Goal: Task Accomplishment & Management: Manage account settings

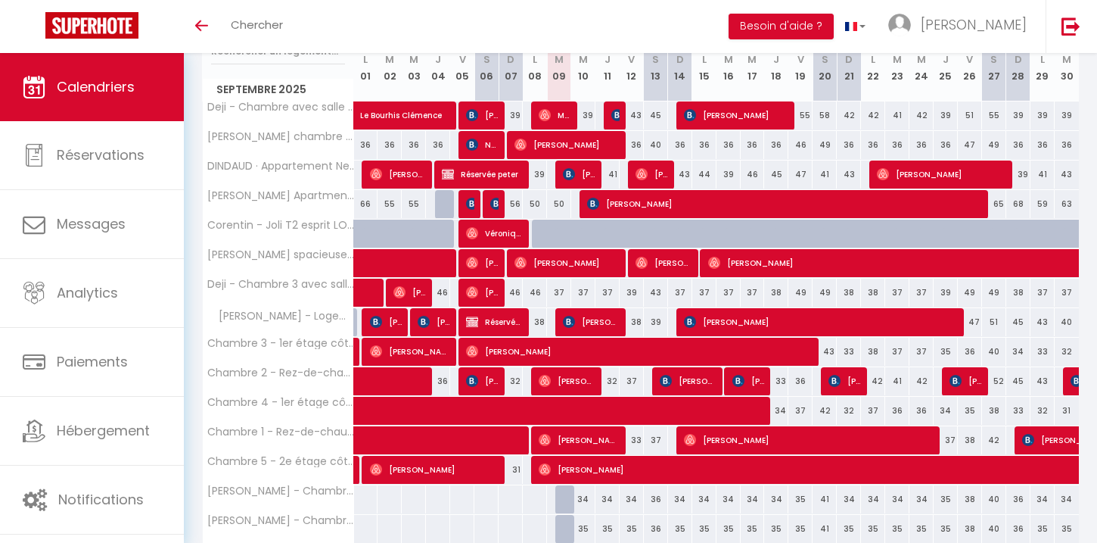
scroll to position [216, 0]
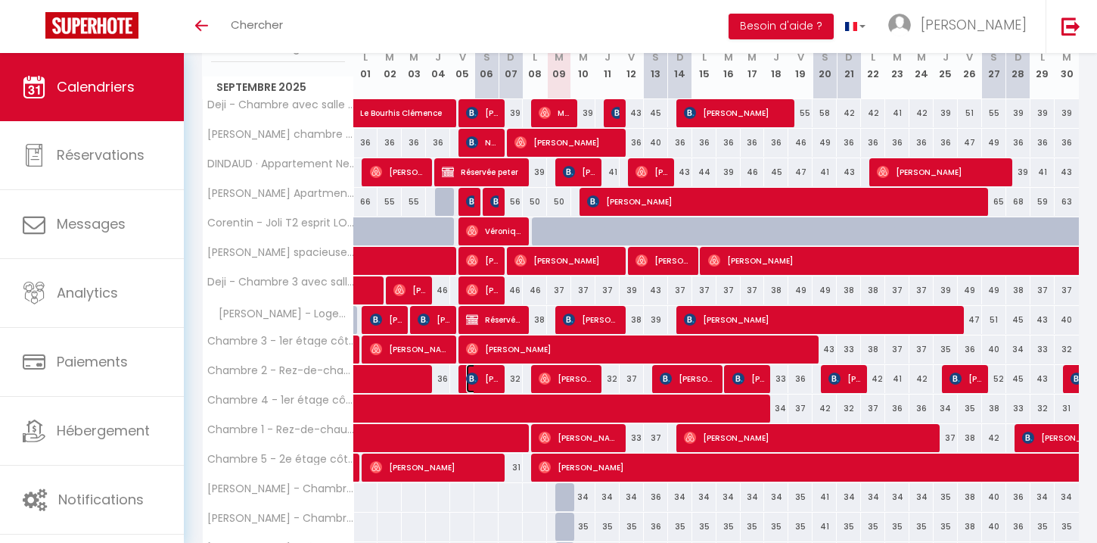
click at [493, 376] on span "[PERSON_NAME]" at bounding box center [482, 378] width 33 height 29
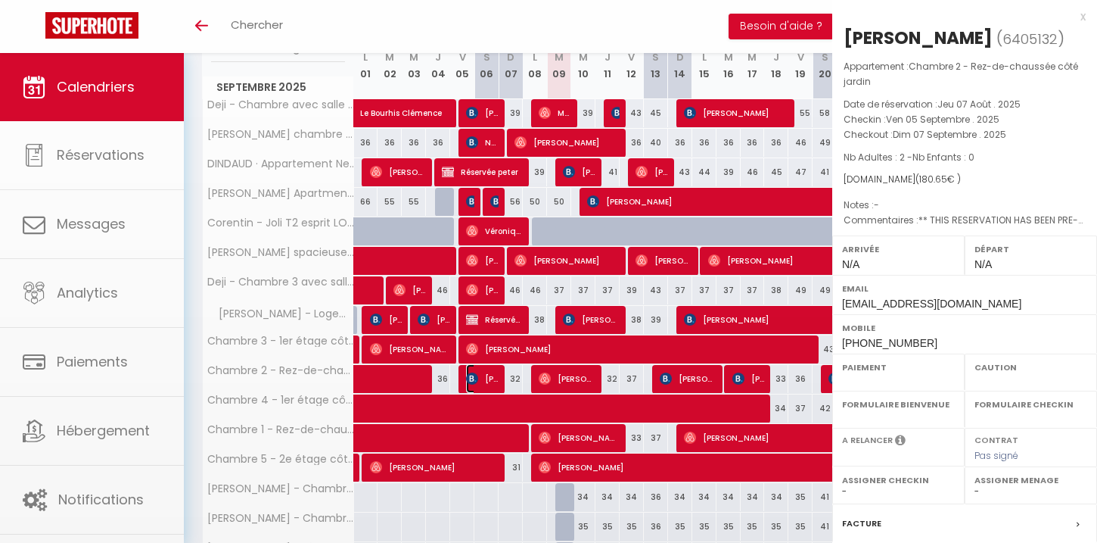
select select "OK"
select select "KO"
select select "0"
select select "1"
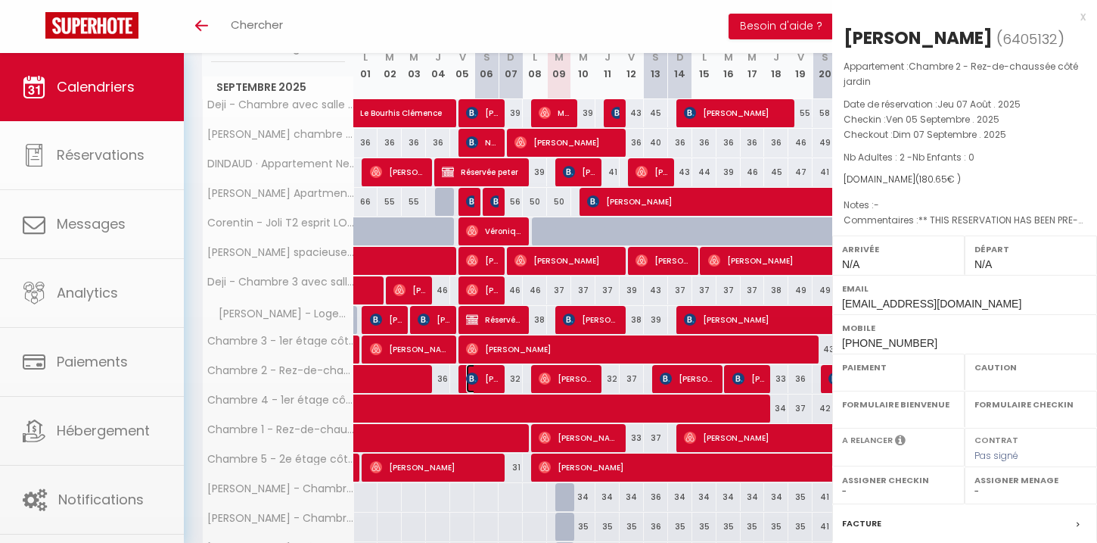
select select
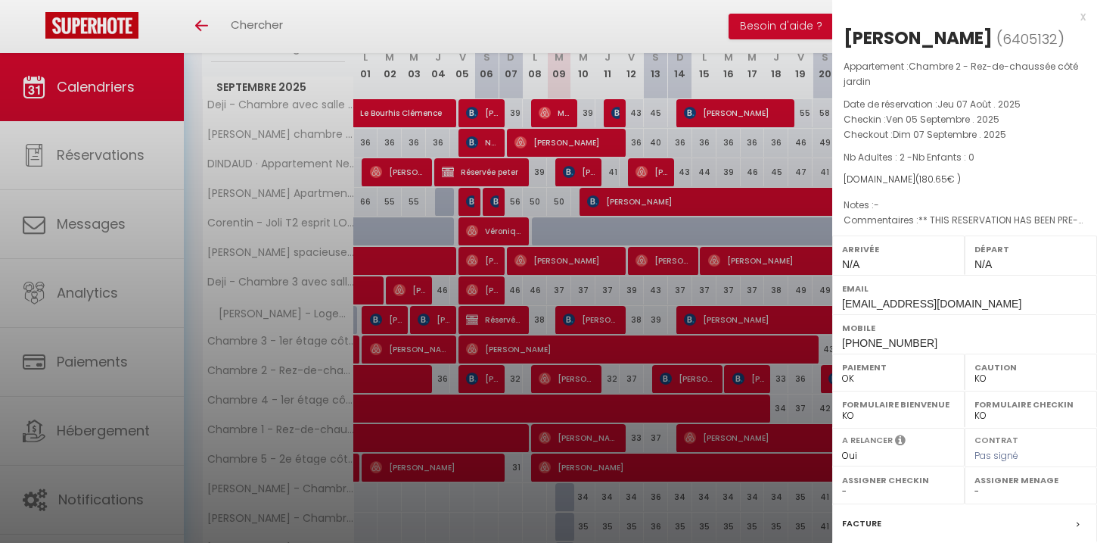
click at [515, 381] on div at bounding box center [548, 271] width 1097 height 543
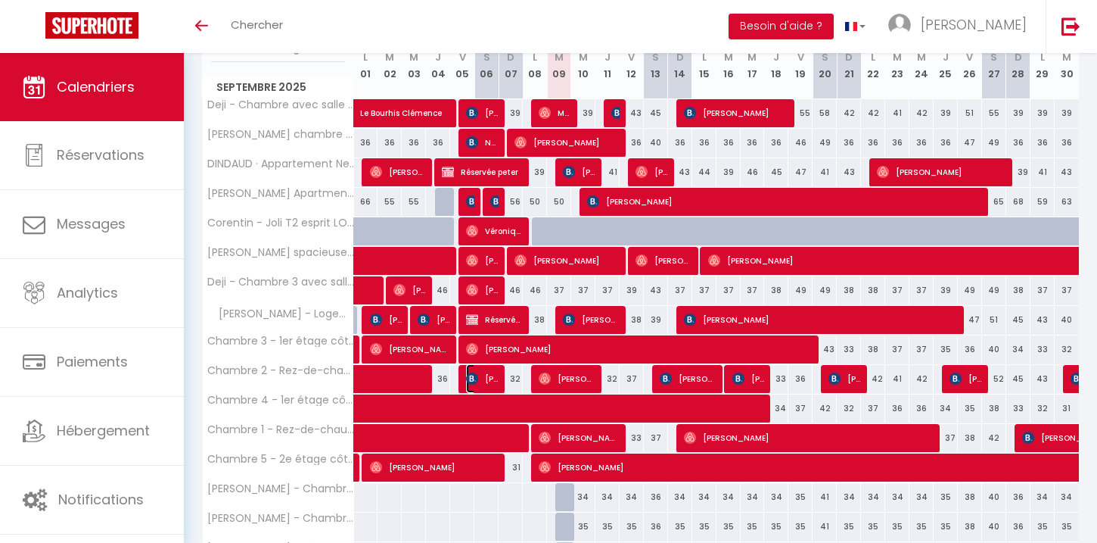
click at [491, 378] on span "[PERSON_NAME]" at bounding box center [482, 378] width 33 height 29
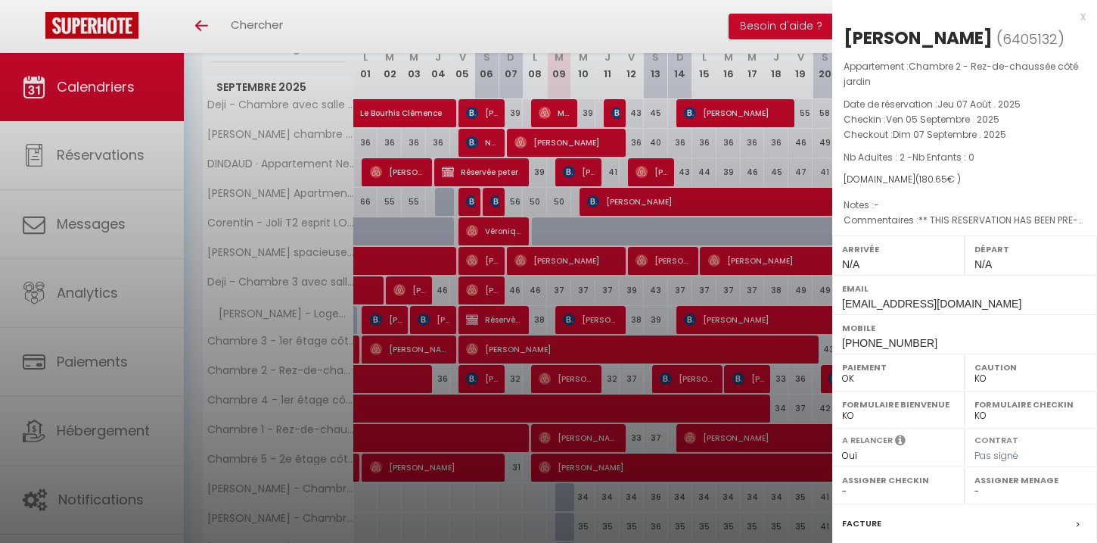
click at [515, 383] on div at bounding box center [548, 271] width 1097 height 543
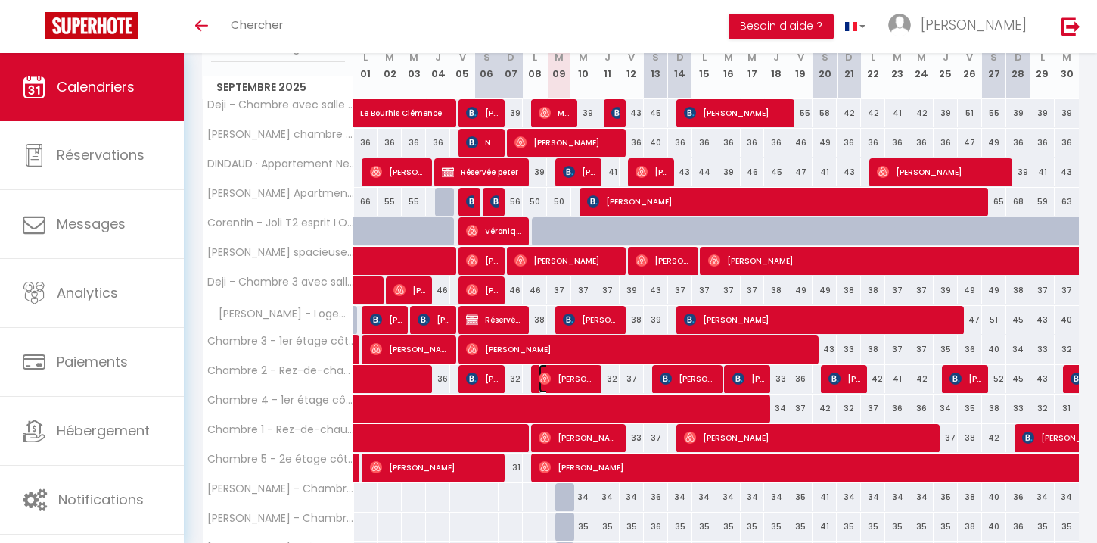
click at [543, 381] on img at bounding box center [545, 378] width 12 height 12
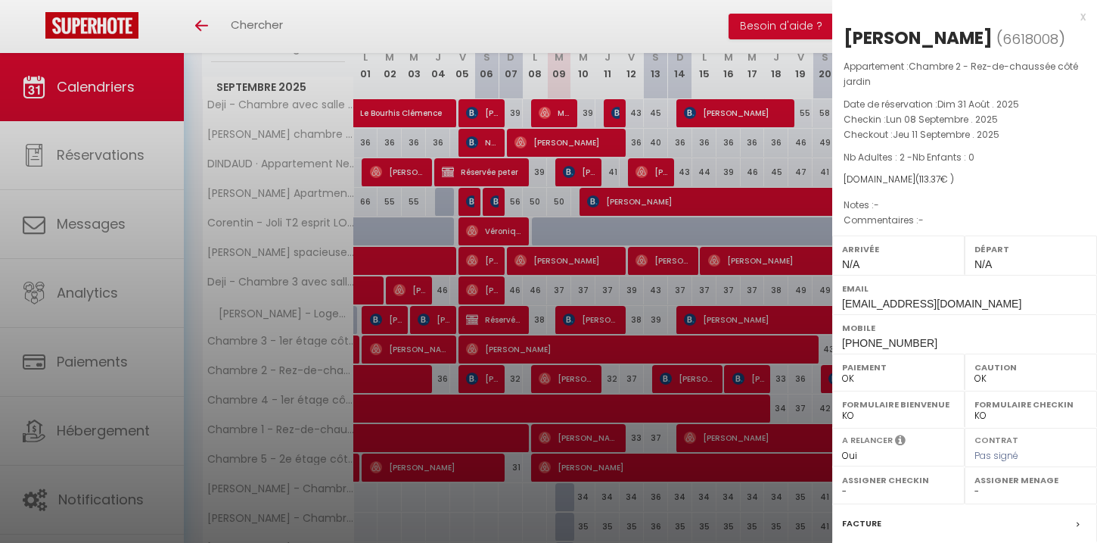
click at [518, 380] on div at bounding box center [548, 271] width 1097 height 543
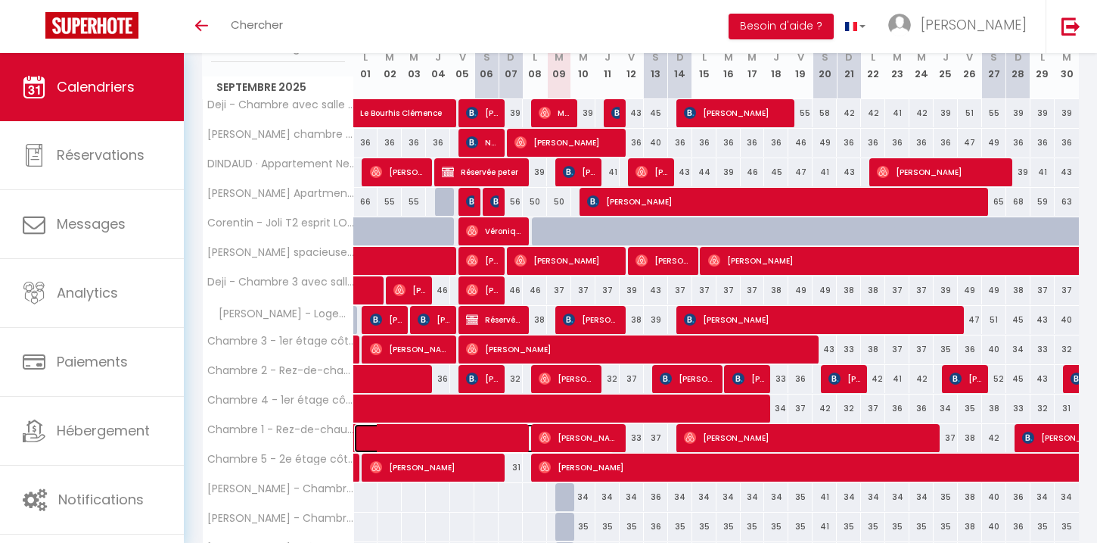
click at [516, 434] on span at bounding box center [492, 438] width 244 height 29
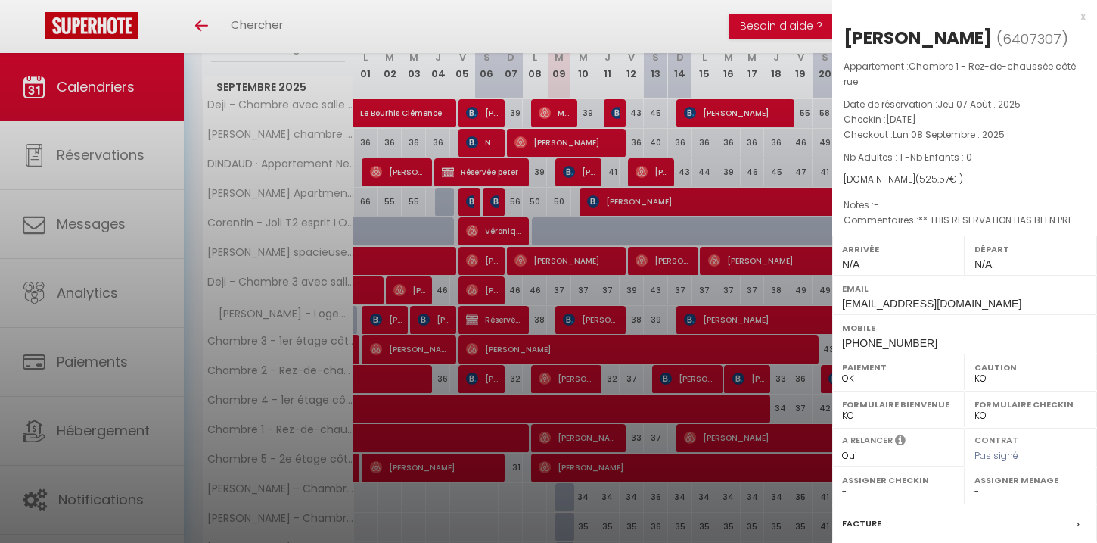
click at [526, 468] on div at bounding box center [548, 271] width 1097 height 543
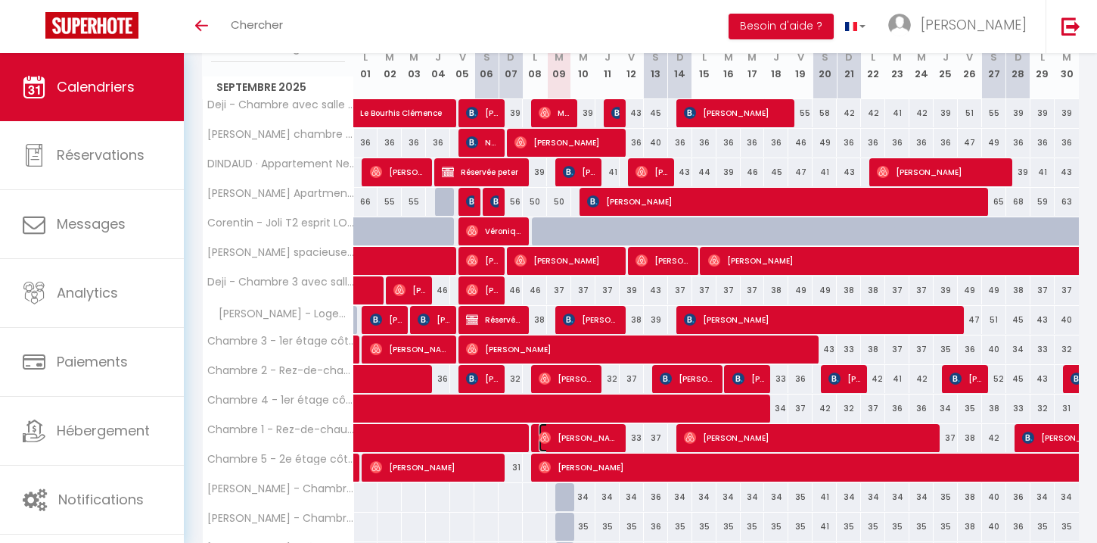
click at [544, 440] on img at bounding box center [545, 437] width 12 height 12
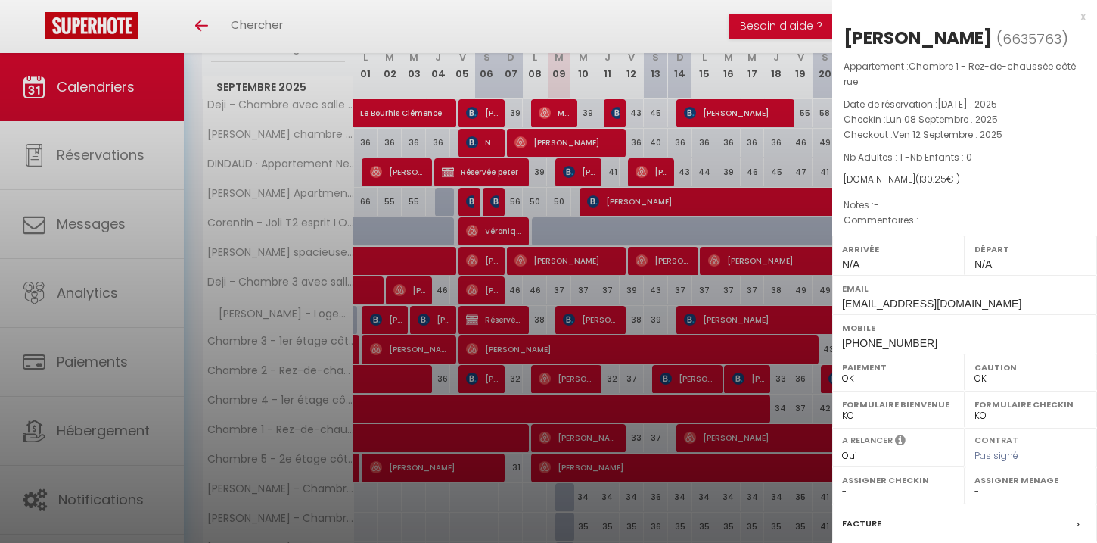
click at [517, 496] on div at bounding box center [548, 271] width 1097 height 543
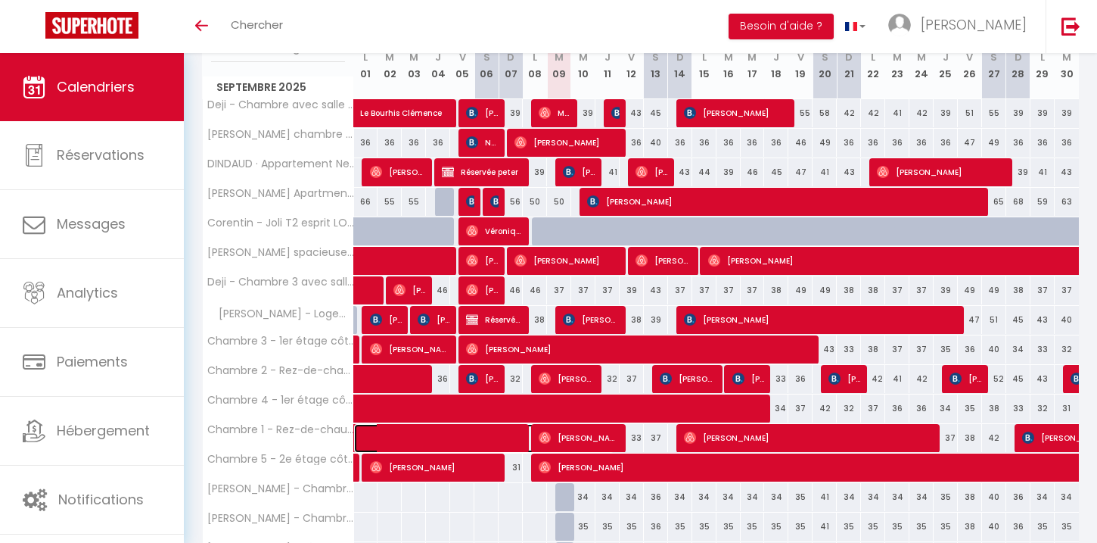
click at [513, 434] on span at bounding box center [492, 438] width 244 height 29
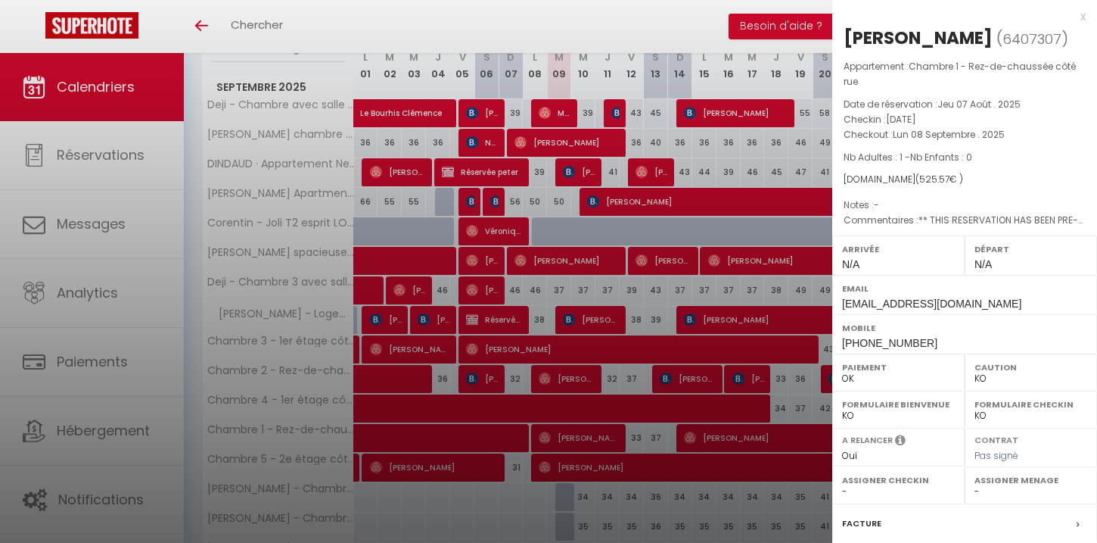
click at [530, 488] on div at bounding box center [548, 271] width 1097 height 543
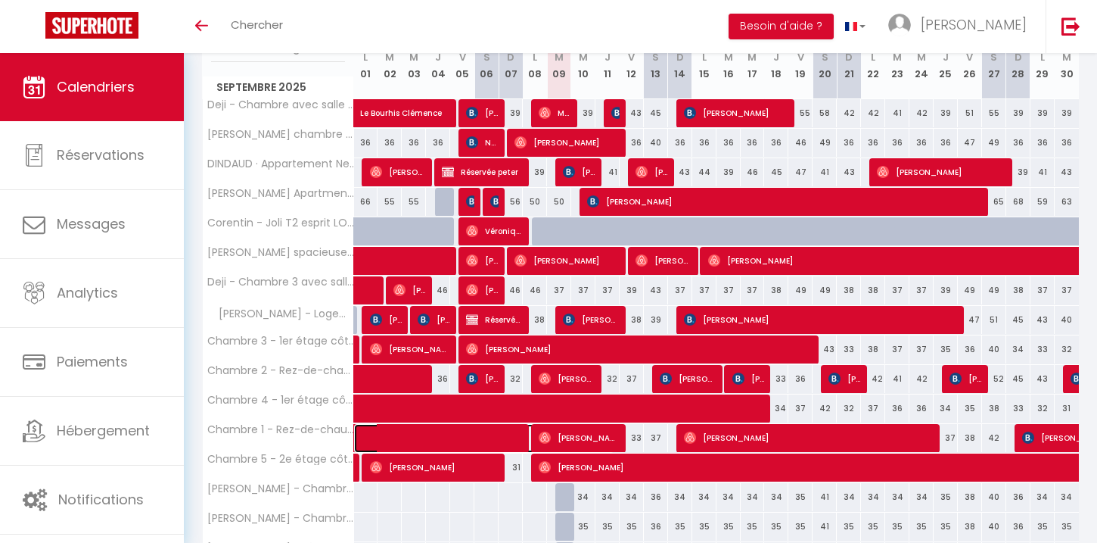
click at [515, 431] on span at bounding box center [492, 438] width 244 height 29
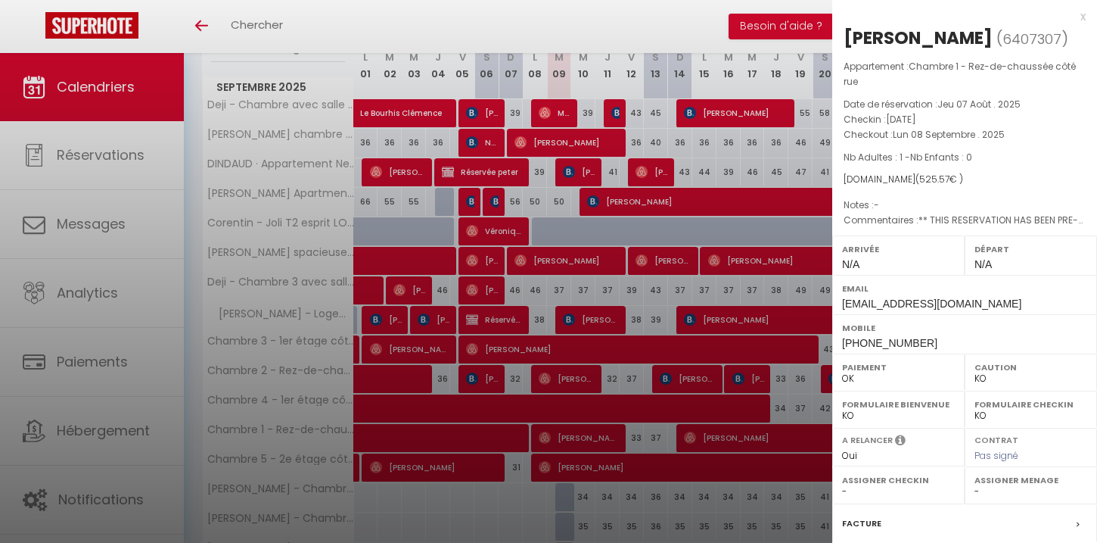
click at [515, 521] on div at bounding box center [548, 271] width 1097 height 543
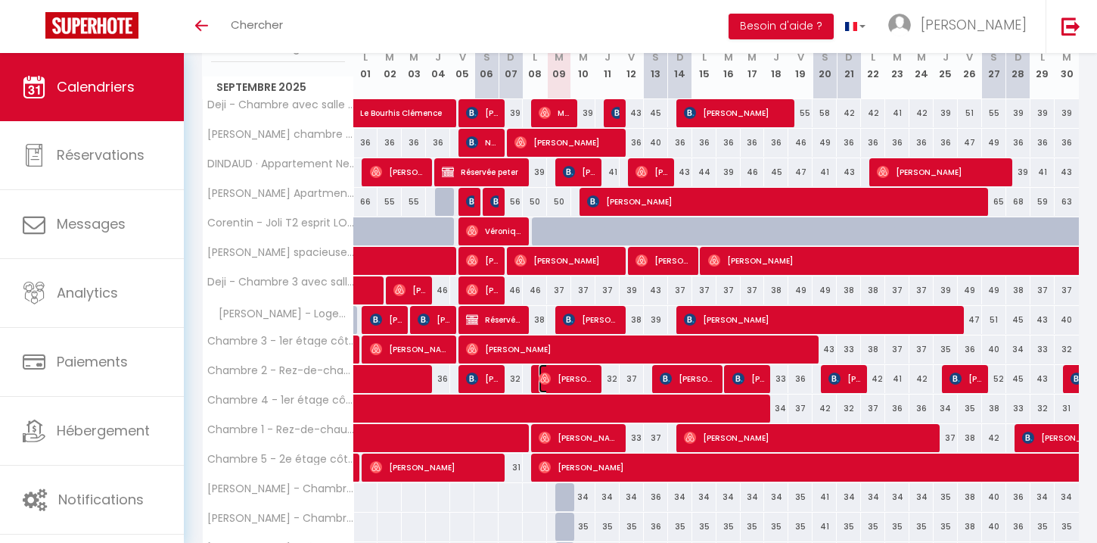
click at [540, 378] on img at bounding box center [545, 378] width 12 height 12
select select "OK"
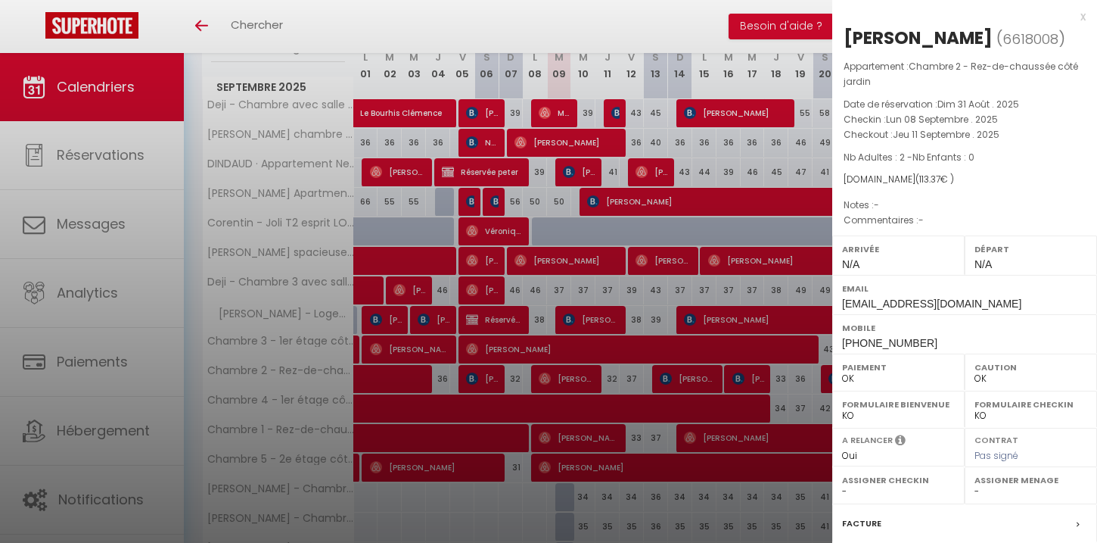
click at [540, 314] on div at bounding box center [548, 271] width 1097 height 543
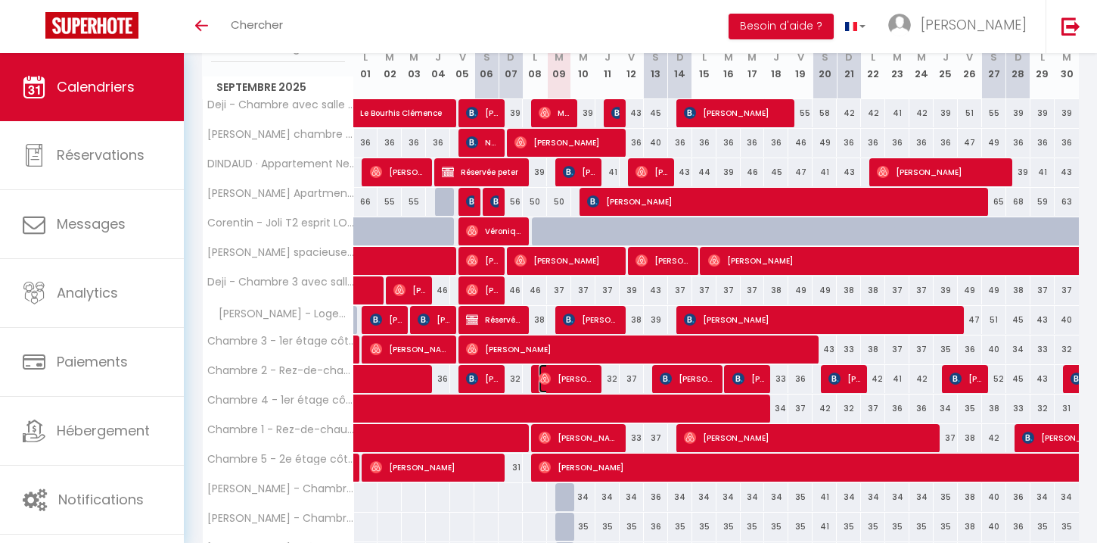
click at [570, 379] on span "[PERSON_NAME]" at bounding box center [567, 378] width 57 height 29
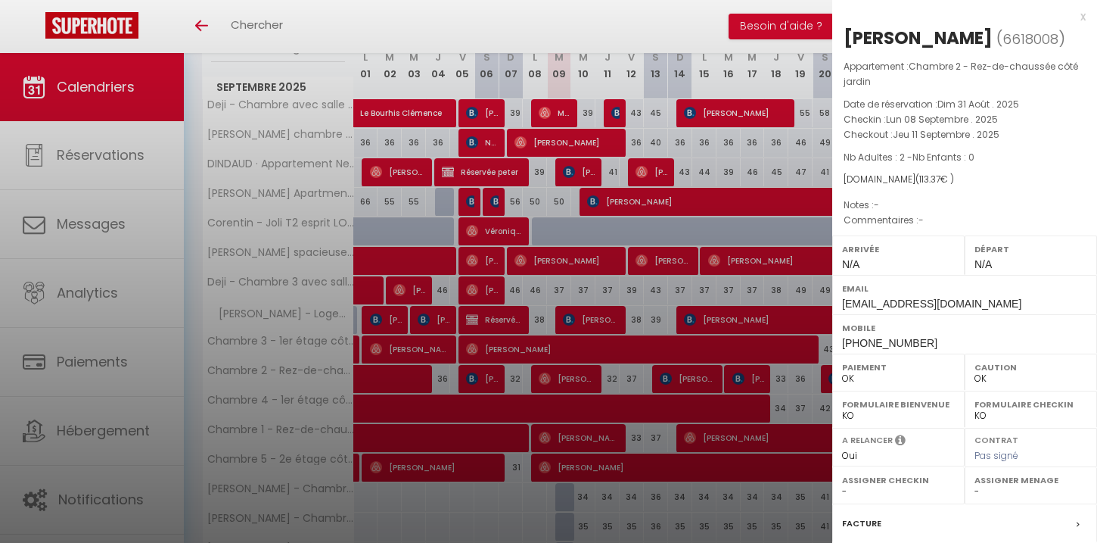
click at [613, 382] on div at bounding box center [548, 271] width 1097 height 543
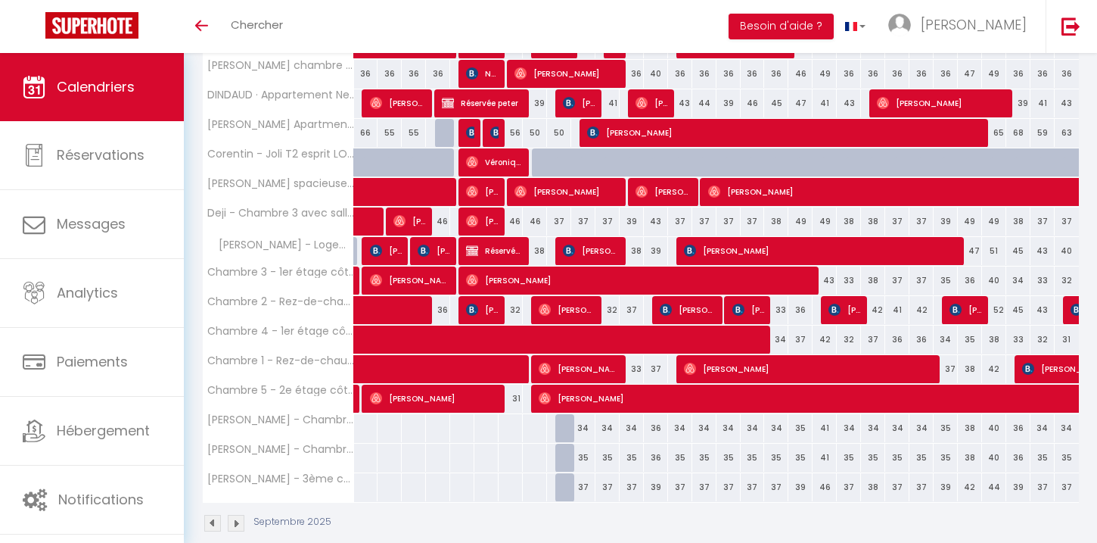
scroll to position [307, 0]
